Goal: Task Accomplishment & Management: Manage account settings

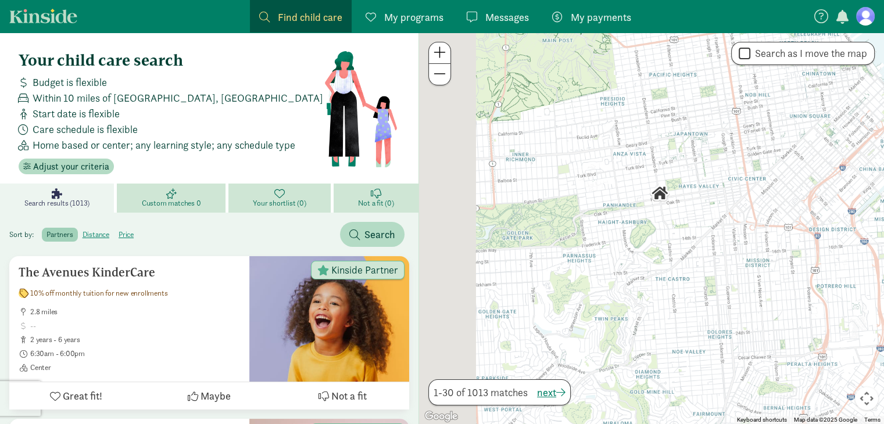
click at [402, 10] on span "My programs" at bounding box center [413, 17] width 59 height 16
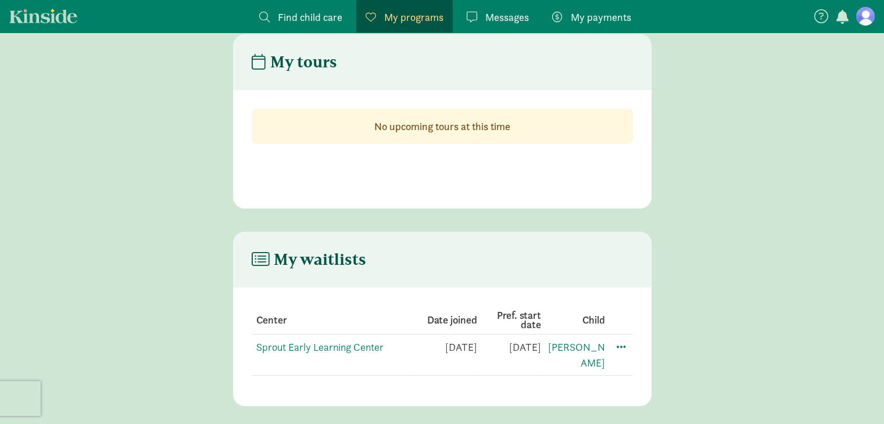
scroll to position [245, 0]
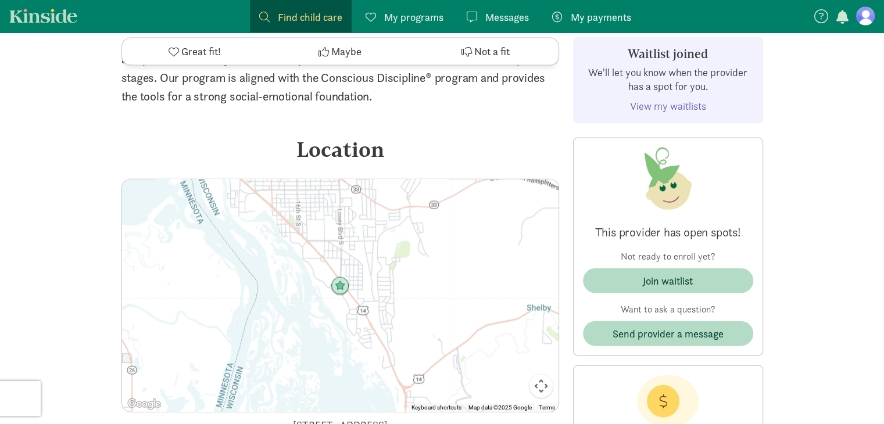
scroll to position [2510, 0]
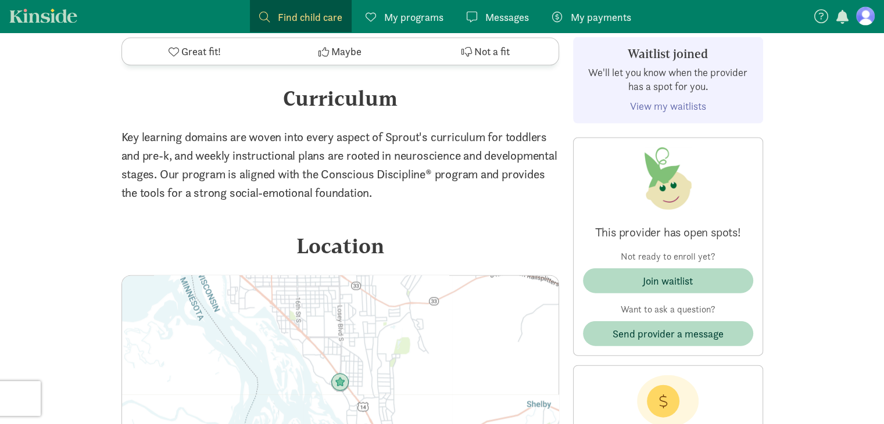
click at [395, 10] on span "My programs" at bounding box center [413, 17] width 59 height 16
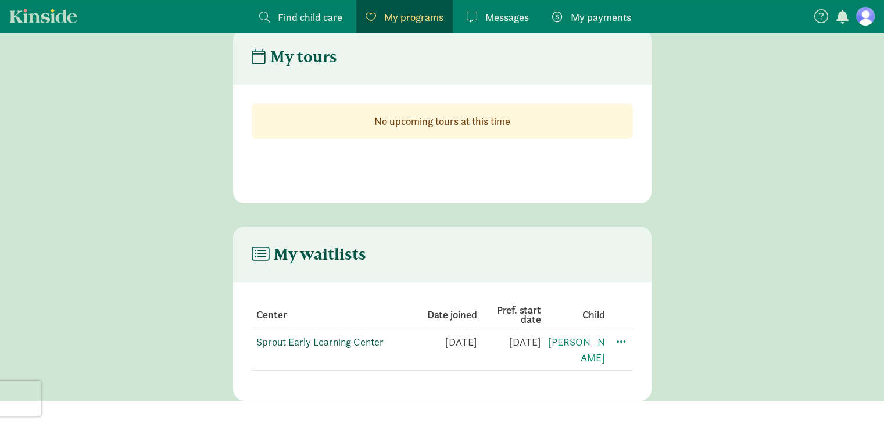
click at [367, 345] on link "Sprout Early Learning Center" at bounding box center [319, 341] width 127 height 13
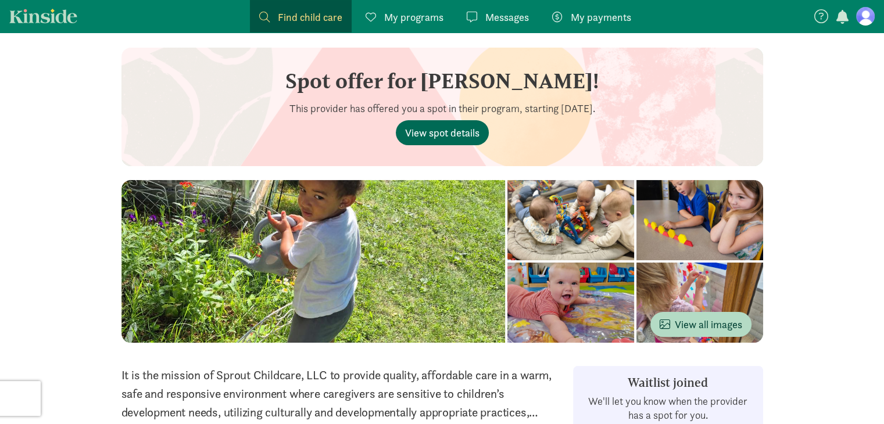
scroll to position [18, 0]
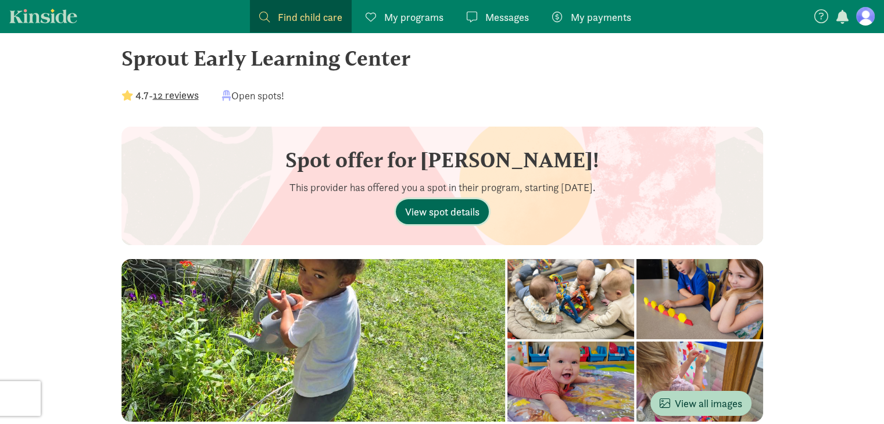
click at [444, 217] on span "View spot details" at bounding box center [442, 212] width 74 height 16
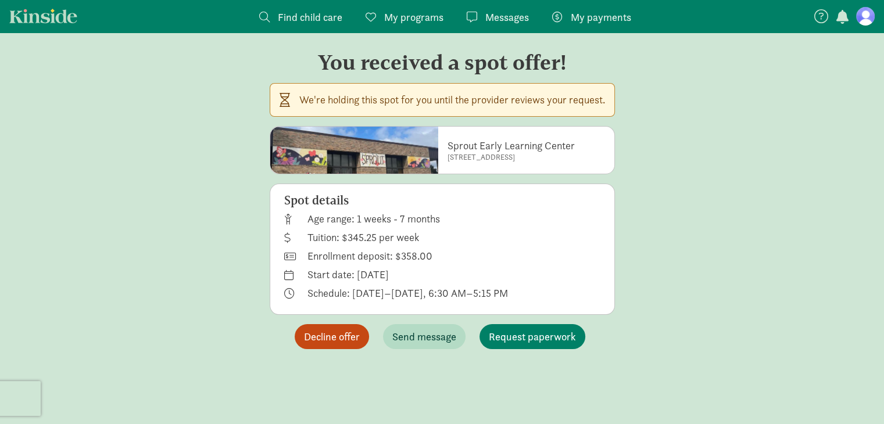
scroll to position [23, 0]
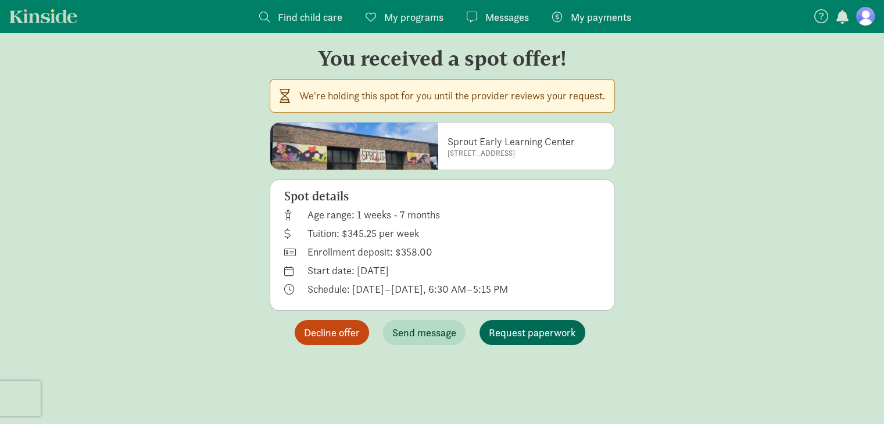
click at [502, 340] on span "Request paperwork" at bounding box center [532, 333] width 87 height 16
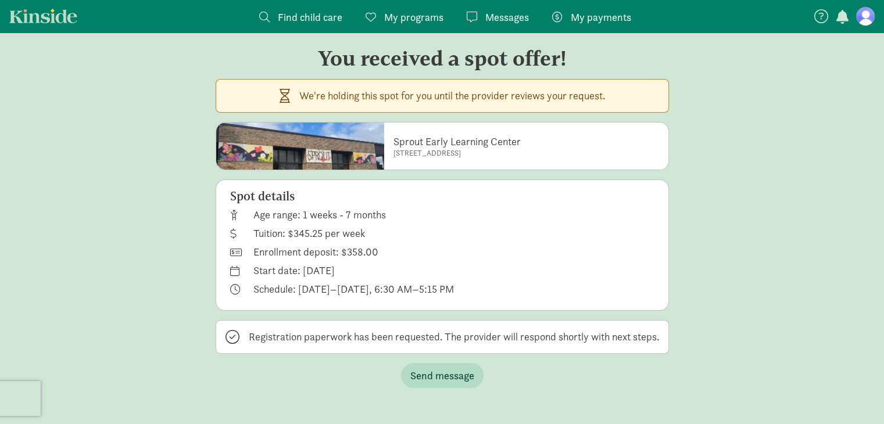
click at [508, 12] on span "Messages" at bounding box center [507, 17] width 44 height 16
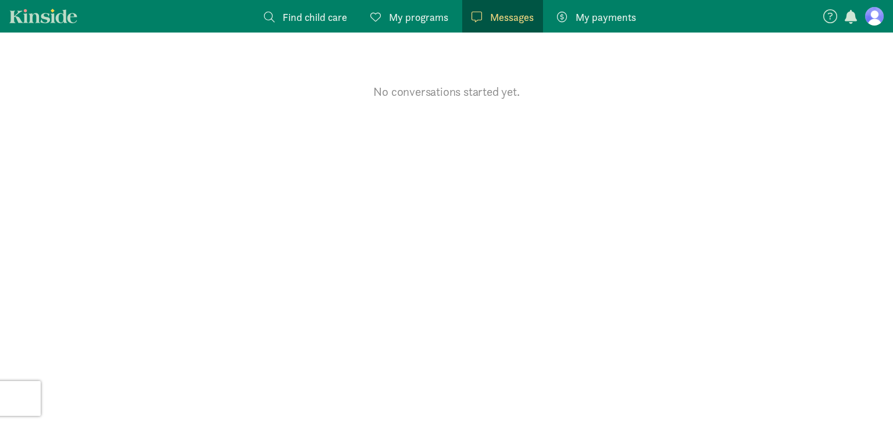
click at [411, 8] on link "My programs Programs" at bounding box center [409, 16] width 96 height 33
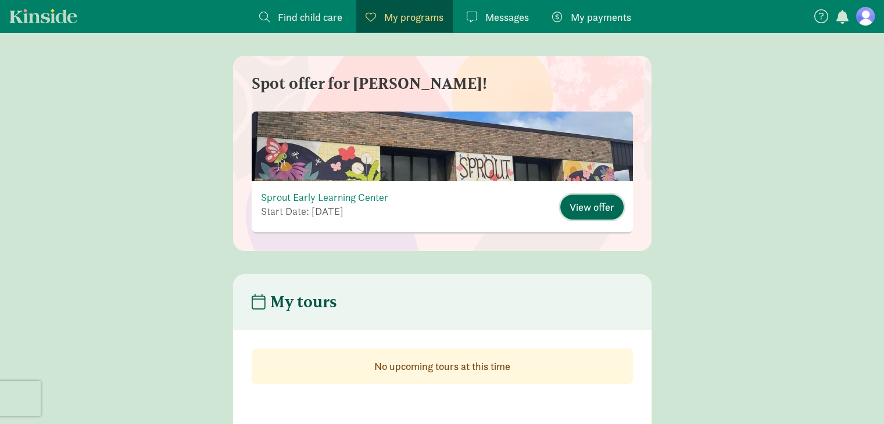
click at [579, 205] on span "View offer" at bounding box center [592, 207] width 45 height 16
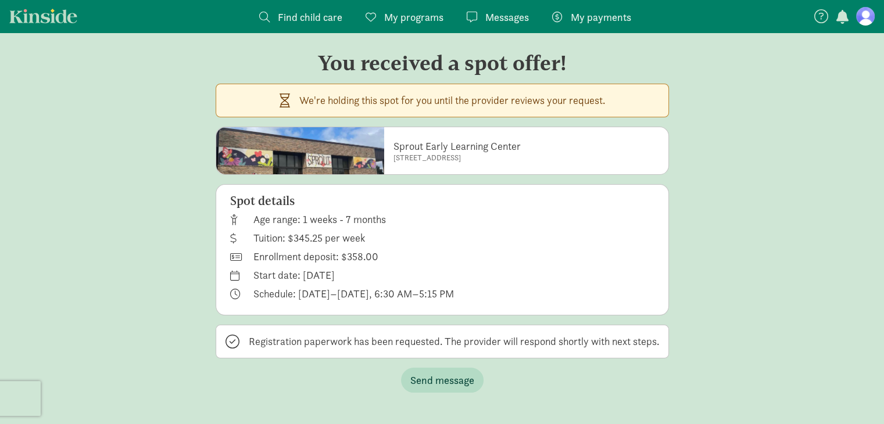
scroll to position [23, 0]
